Goal: Information Seeking & Learning: Check status

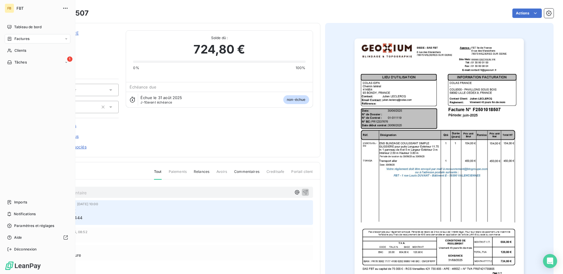
drag, startPoint x: 17, startPoint y: 40, endPoint x: 70, endPoint y: 40, distance: 52.7
click at [17, 40] on span "Factures" at bounding box center [21, 38] width 15 height 5
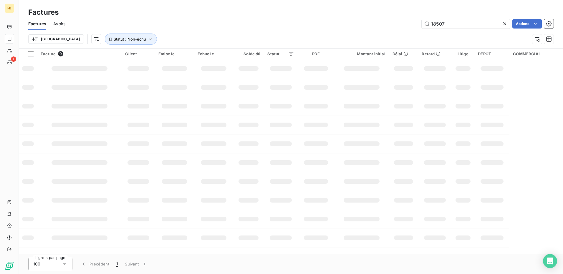
drag, startPoint x: 448, startPoint y: 23, endPoint x: 388, endPoint y: 24, distance: 59.8
click at [388, 24] on div "18507 Actions" at bounding box center [312, 23] width 481 height 9
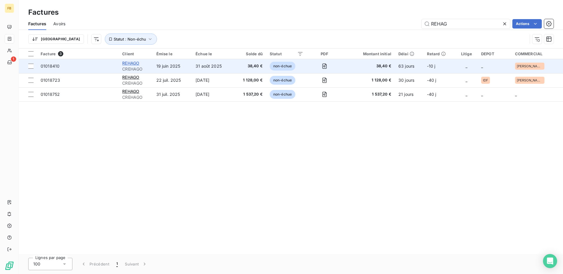
type input "REHAG"
click at [139, 63] on span "REHAGO" at bounding box center [130, 63] width 17 height 5
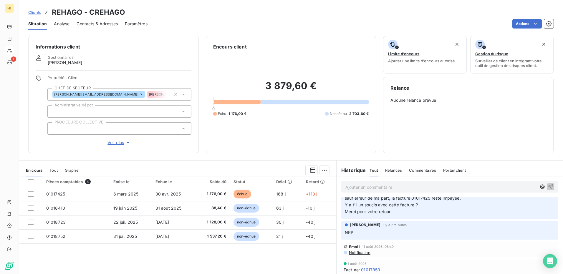
click at [40, 15] on link "Clients" at bounding box center [34, 12] width 13 height 6
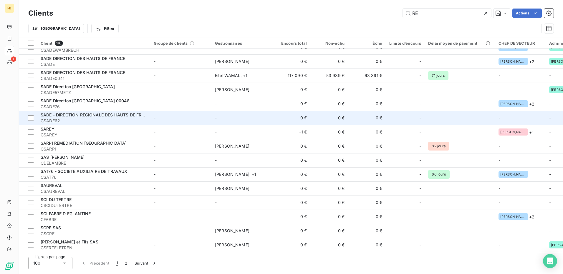
scroll to position [1006, 0]
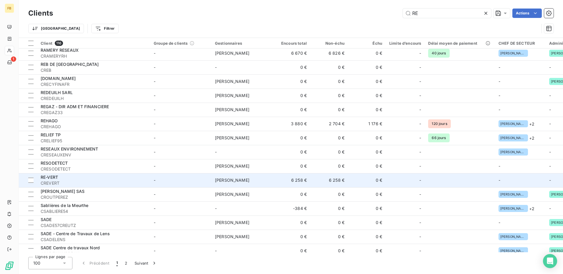
type input "RE"
click at [100, 178] on div "RE-VERT" at bounding box center [94, 178] width 106 height 6
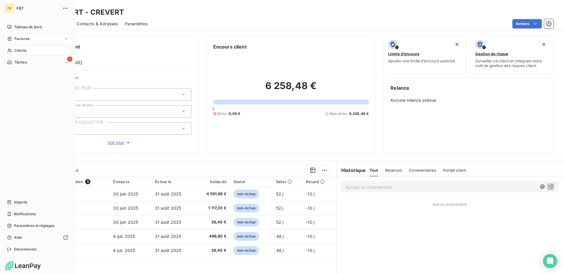
drag, startPoint x: 27, startPoint y: 53, endPoint x: 26, endPoint y: 42, distance: 10.6
click at [27, 53] on div "Clients" at bounding box center [38, 50] width 66 height 9
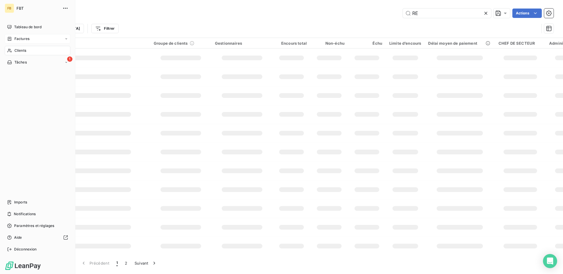
click at [26, 42] on div "Factures" at bounding box center [38, 38] width 66 height 9
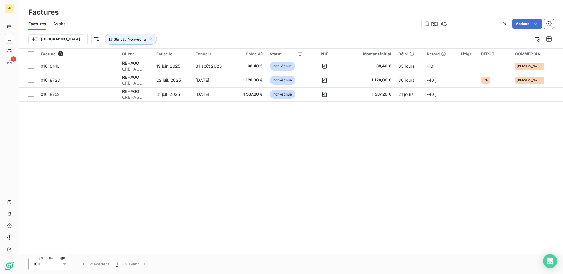
click at [506, 23] on icon at bounding box center [505, 24] width 6 height 6
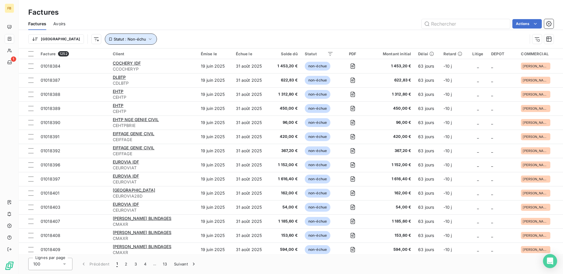
click at [114, 41] on span "Statut : Non-échu" at bounding box center [130, 39] width 32 height 5
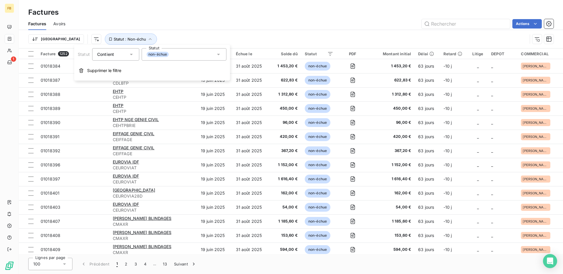
click at [163, 57] on span "non-échue" at bounding box center [158, 54] width 22 height 5
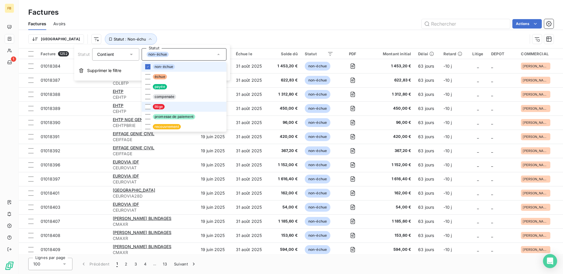
drag, startPoint x: 148, startPoint y: 107, endPoint x: 150, endPoint y: 71, distance: 36.9
click at [148, 107] on div at bounding box center [147, 106] width 5 height 5
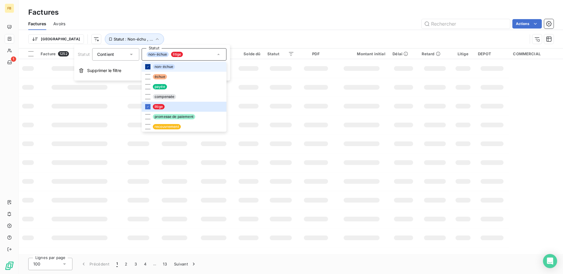
click at [150, 67] on div at bounding box center [147, 66] width 5 height 5
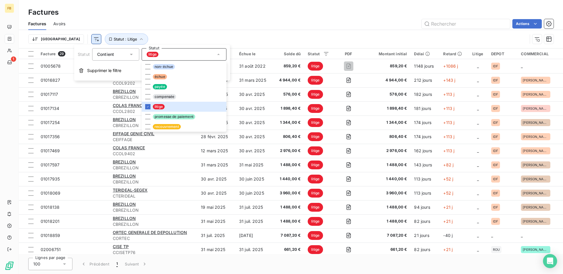
click at [69, 39] on html "FB 1 Factures Factures Avoirs Actions Trier Statut : Litige Facture 29 Client É…" at bounding box center [281, 137] width 563 height 274
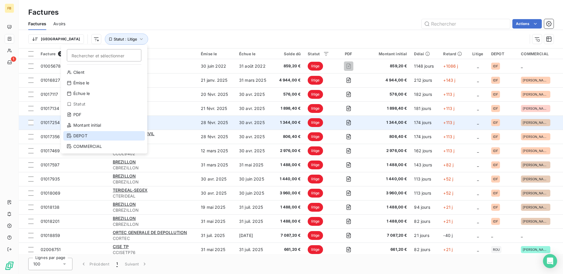
drag, startPoint x: 87, startPoint y: 136, endPoint x: 134, endPoint y: 126, distance: 47.9
click at [87, 136] on div "DEPOT" at bounding box center [104, 135] width 82 height 9
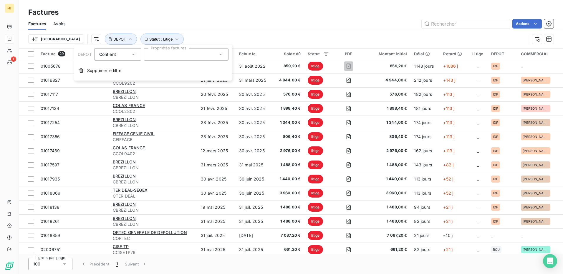
click at [184, 59] on div at bounding box center [186, 54] width 85 height 12
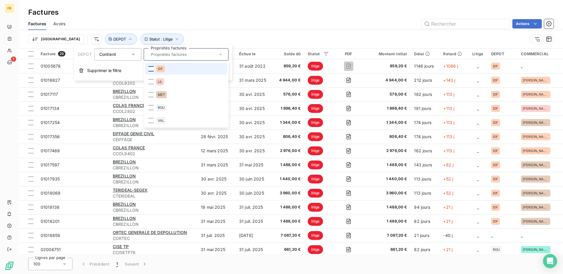
click at [150, 70] on div at bounding box center [150, 68] width 5 height 5
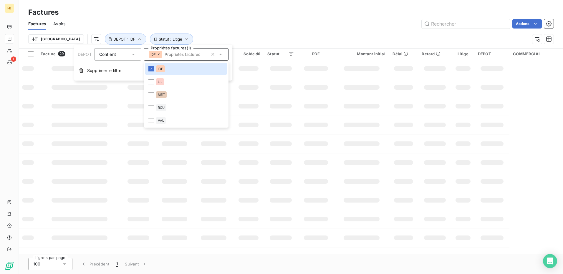
click at [216, 22] on div "Actions" at bounding box center [312, 23] width 481 height 9
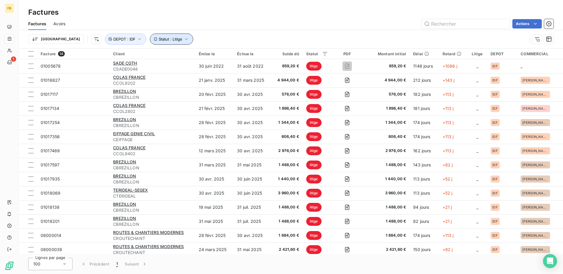
click at [159, 43] on button "Statut : Litige" at bounding box center [171, 39] width 43 height 11
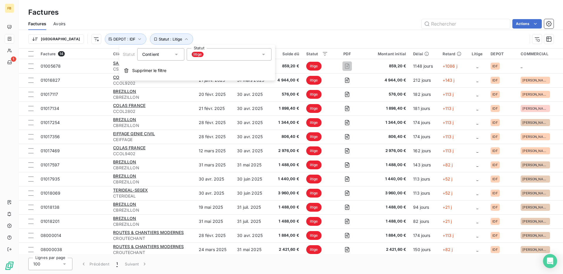
click at [229, 56] on div "litige" at bounding box center [229, 54] width 85 height 12
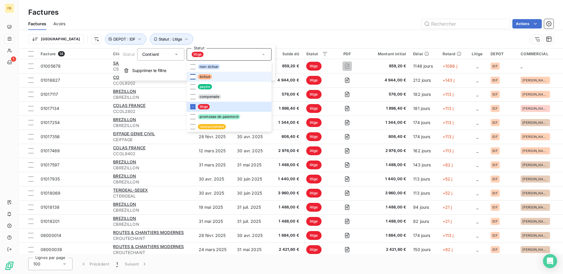
click at [193, 77] on div at bounding box center [192, 76] width 5 height 5
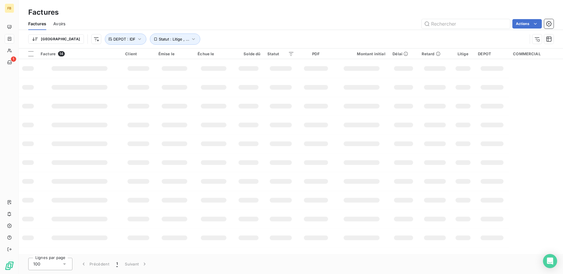
click at [192, 24] on div "Actions" at bounding box center [312, 23] width 481 height 9
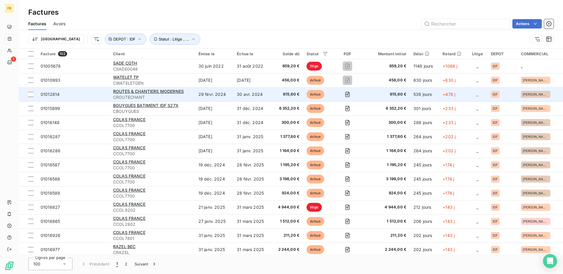
click at [220, 94] on td "29 févr. 2024" at bounding box center [214, 94] width 38 height 14
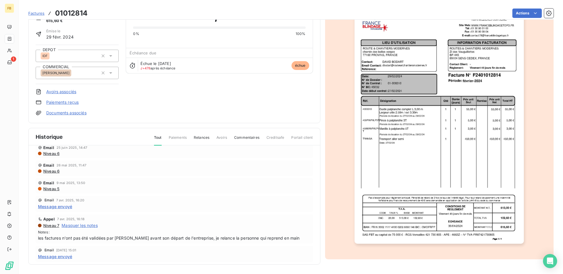
scroll to position [59, 0]
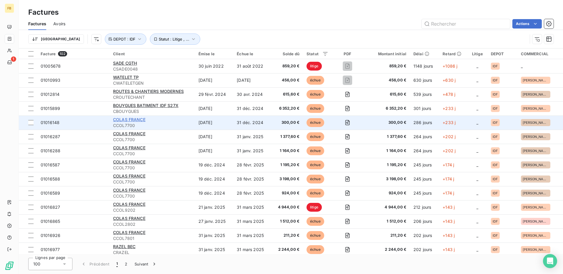
click at [138, 120] on span "COLAS FRANCE" at bounding box center [129, 119] width 32 height 5
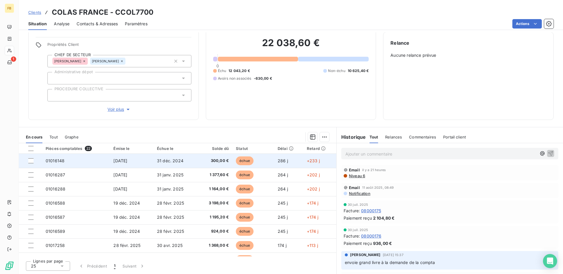
click at [183, 158] on td "31 déc. 2024" at bounding box center [175, 161] width 44 height 14
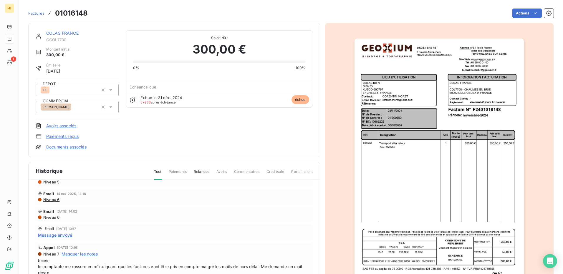
scroll to position [88, 0]
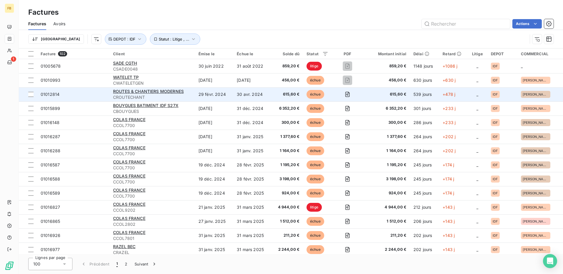
click at [202, 93] on td "29 févr. 2024" at bounding box center [214, 94] width 38 height 14
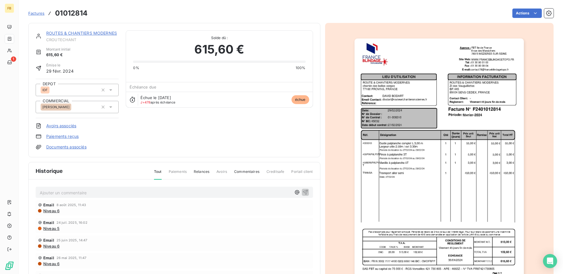
click at [66, 33] on link "ROUTES & CHANTIERS MODERNES" at bounding box center [81, 33] width 71 height 5
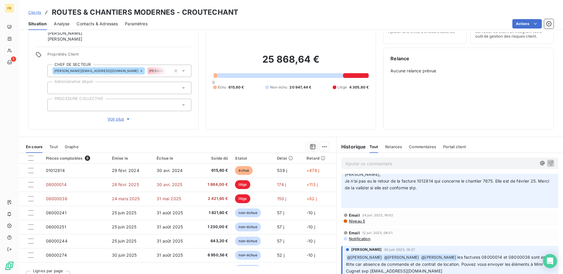
scroll to position [147, 0]
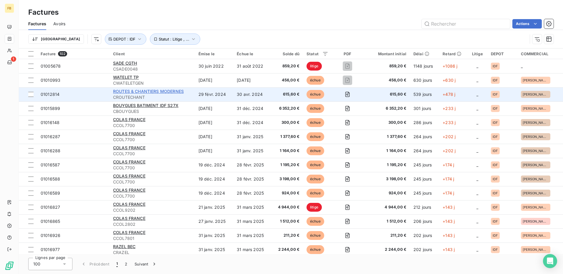
click at [179, 91] on span "ROUTES & CHANTIERS MODERNES" at bounding box center [148, 91] width 71 height 5
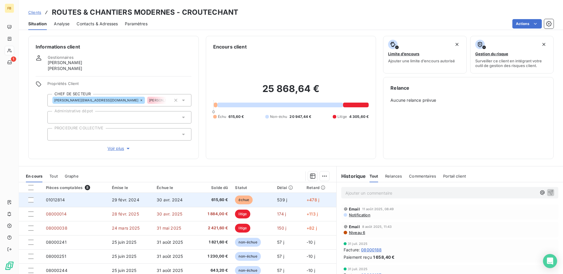
click at [76, 203] on td "01012814" at bounding box center [75, 200] width 66 height 14
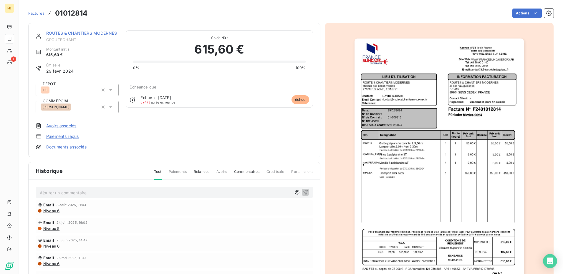
click at [489, 89] on img "button" at bounding box center [439, 159] width 169 height 240
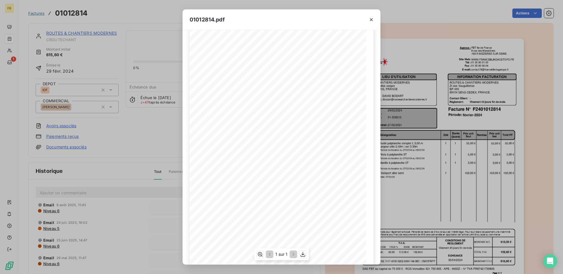
scroll to position [29, 0]
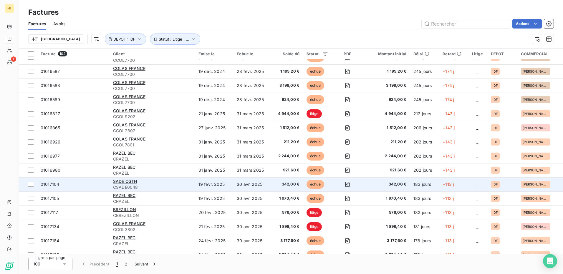
scroll to position [118, 0]
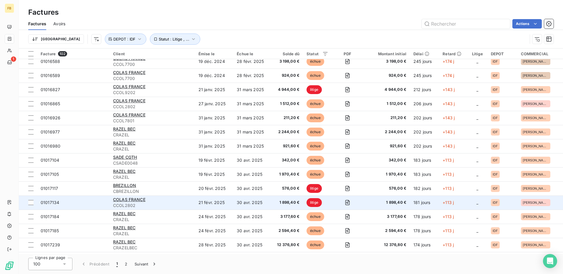
click at [164, 203] on span "CCOL2802" at bounding box center [152, 206] width 78 height 6
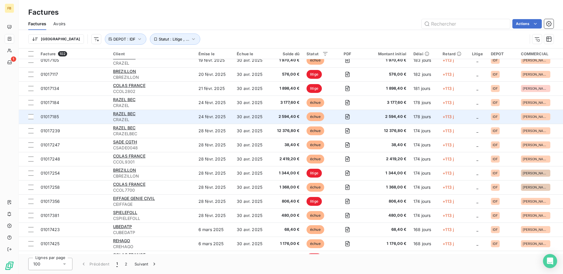
scroll to position [236, 0]
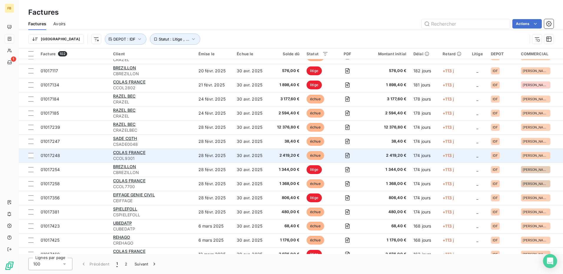
click at [196, 156] on td "28 févr. 2025" at bounding box center [214, 156] width 38 height 14
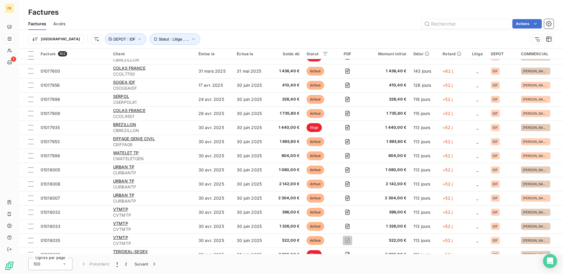
scroll to position [530, 0]
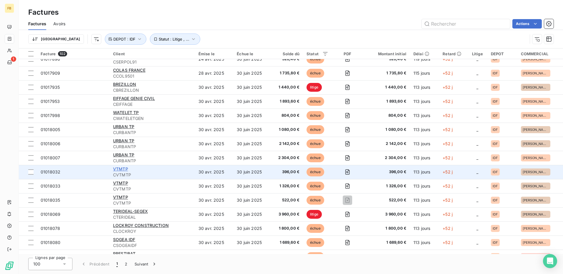
click at [124, 170] on span "VTMTP" at bounding box center [120, 169] width 15 height 5
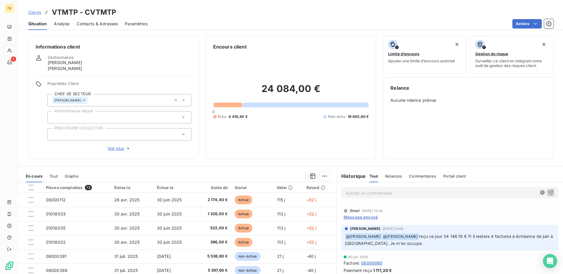
scroll to position [59, 0]
click at [338, 153] on div "Encours client 24 084,00 € 0 Échu 4 418,40 € Non-échu 19 665,60 €" at bounding box center [291, 97] width 171 height 123
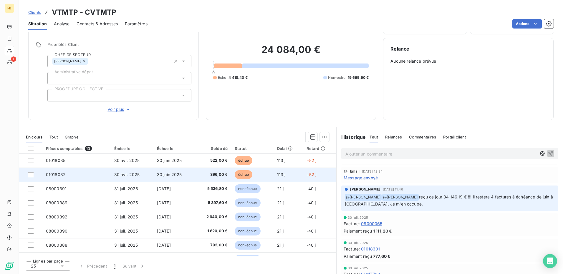
scroll to position [0, 0]
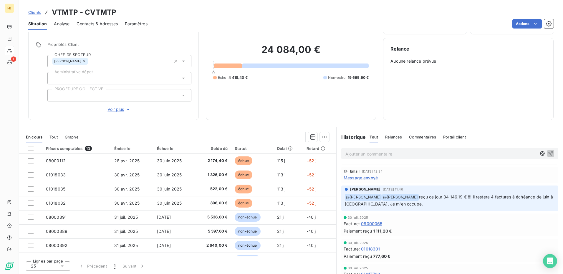
click at [55, 138] on span "Tout" at bounding box center [53, 137] width 8 height 5
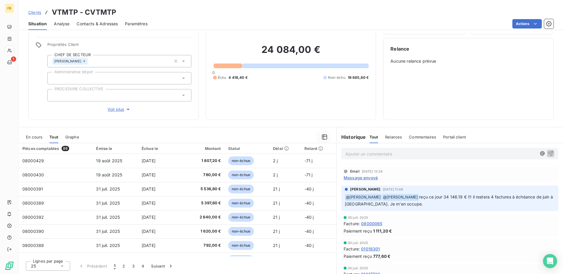
click at [36, 139] on span "En cours" at bounding box center [34, 137] width 16 height 5
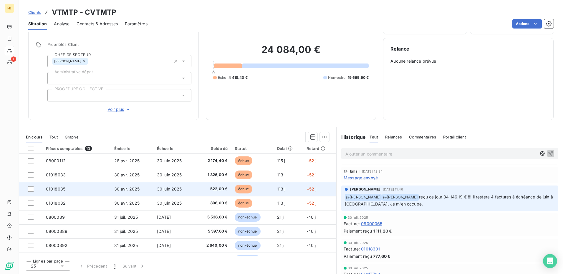
scroll to position [81, 0]
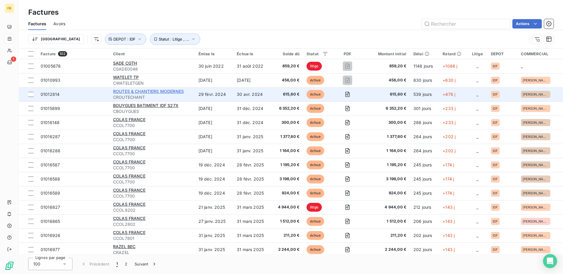
click at [158, 92] on span "ROUTES & CHANTIERS MODERNES" at bounding box center [148, 91] width 71 height 5
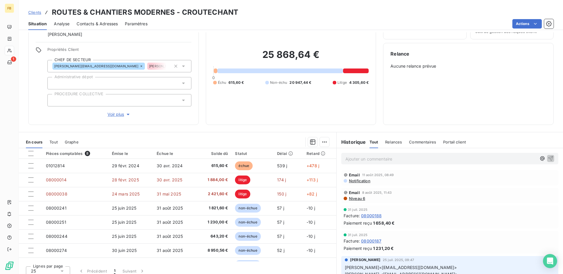
scroll to position [39, 0]
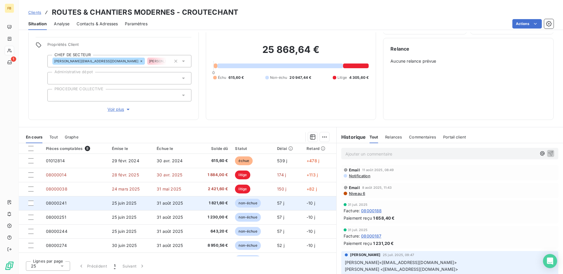
click at [188, 204] on td "31 août 2025" at bounding box center [174, 203] width 43 height 14
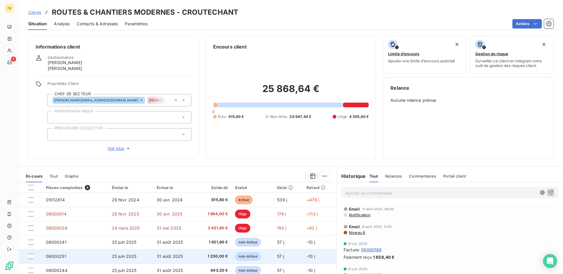
click at [222, 256] on span "1 230,00 €" at bounding box center [213, 257] width 29 height 6
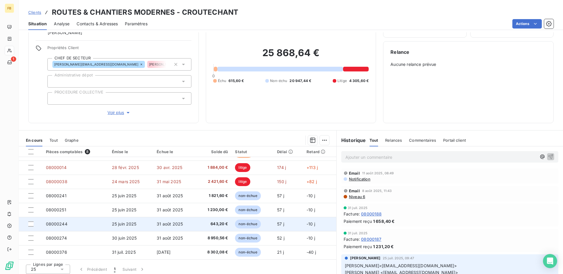
scroll to position [39, 0]
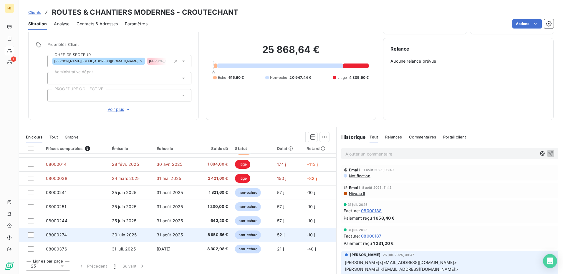
click at [187, 234] on td "31 août 2025" at bounding box center [174, 235] width 43 height 14
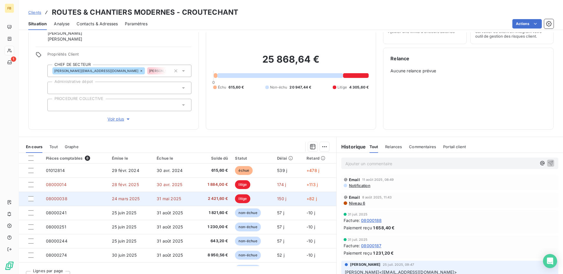
scroll to position [11, 0]
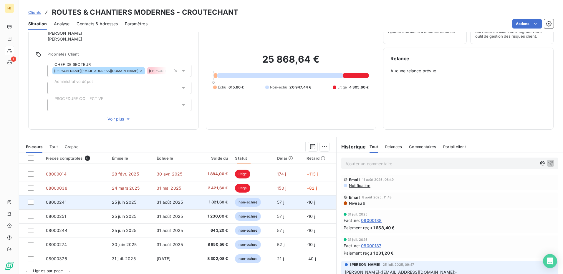
click at [173, 199] on td "31 août 2025" at bounding box center [174, 203] width 43 height 14
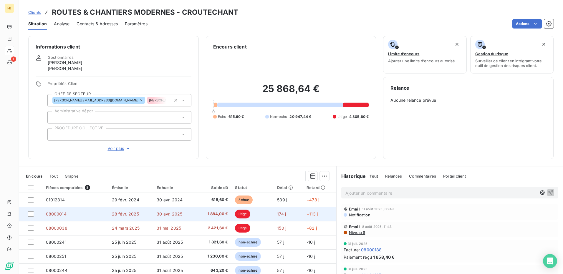
click at [211, 214] on span "1 884,00 €" at bounding box center [213, 214] width 29 height 6
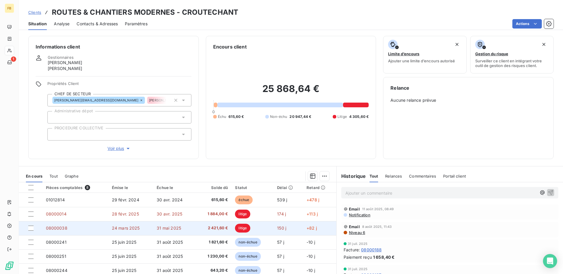
click at [161, 233] on td "31 mai 2025" at bounding box center [174, 228] width 43 height 14
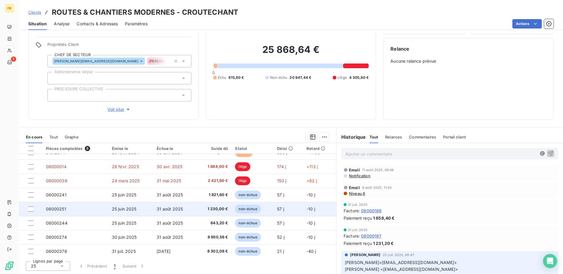
scroll to position [11, 0]
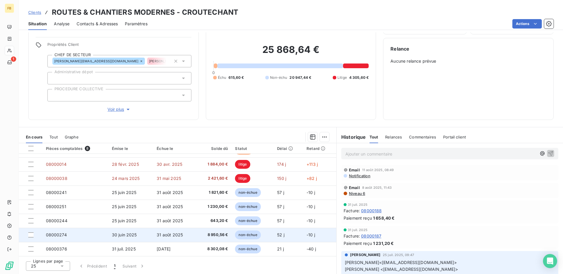
click at [204, 234] on span "8 950,56 €" at bounding box center [213, 235] width 29 height 6
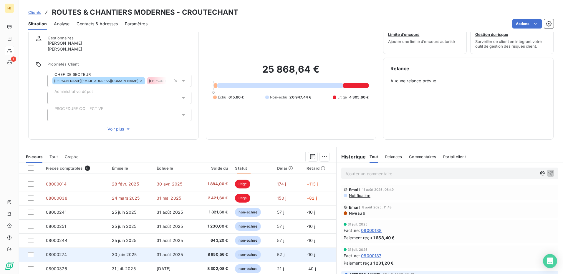
scroll to position [39, 0]
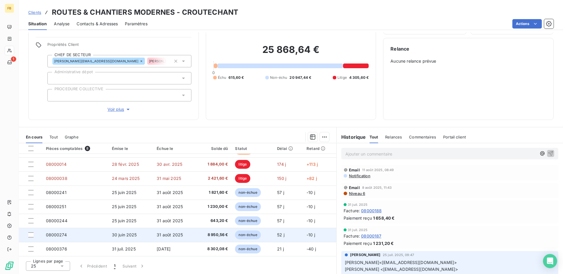
click at [178, 237] on span "31 août 2025" at bounding box center [170, 235] width 26 height 5
